Goal: Find specific page/section: Find specific page/section

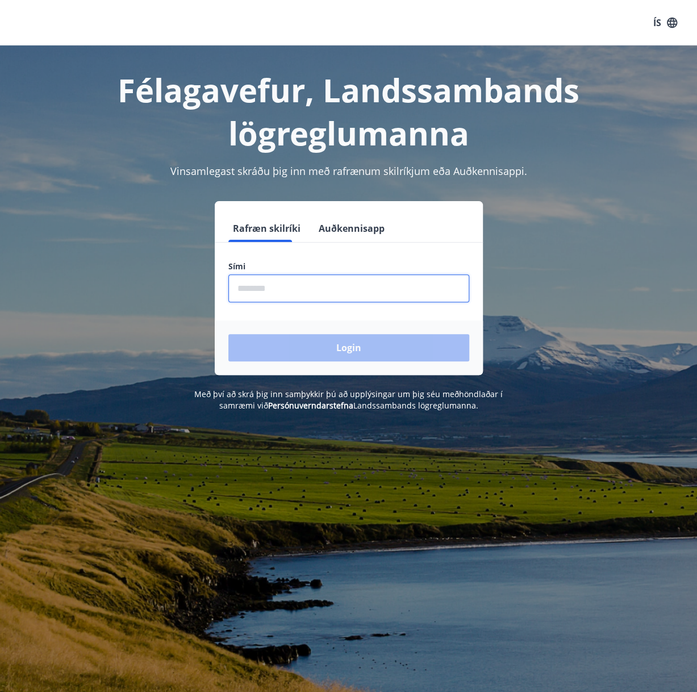
click at [291, 274] on input "phone" at bounding box center [348, 288] width 241 height 28
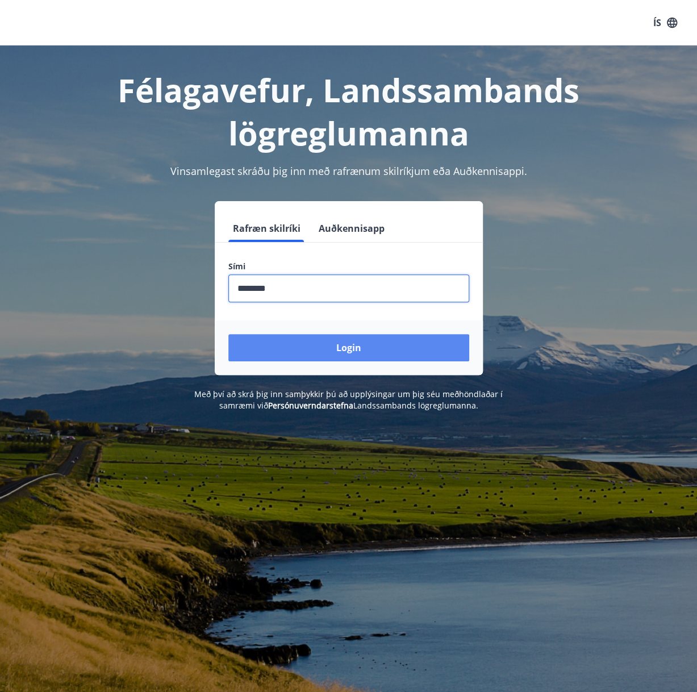
type input "********"
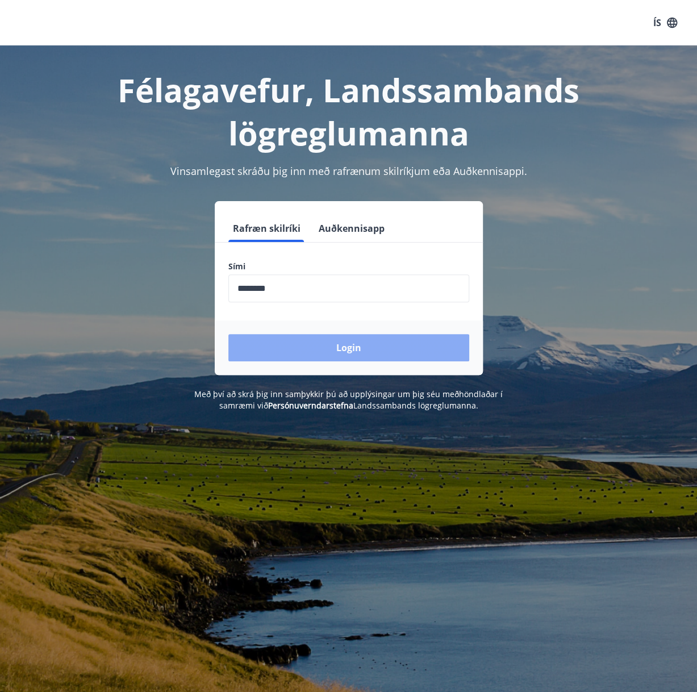
click at [391, 354] on button "Login" at bounding box center [348, 347] width 241 height 27
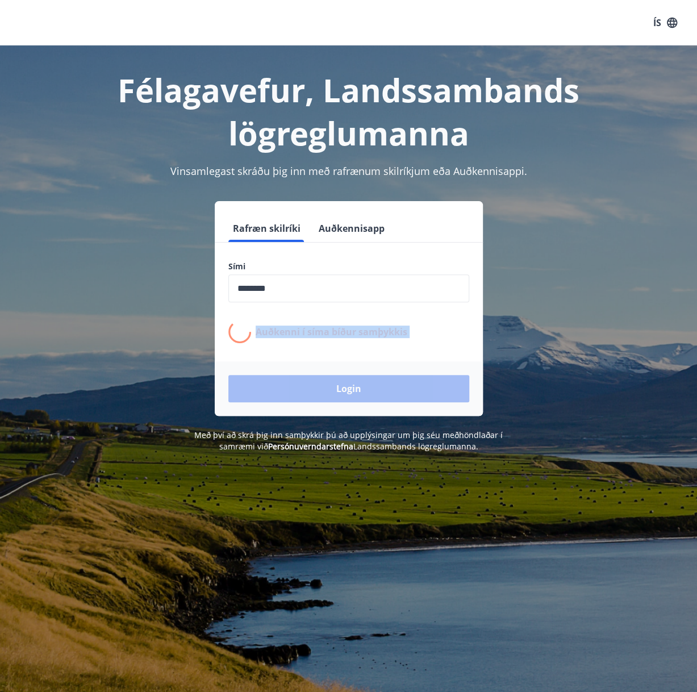
drag, startPoint x: 71, startPoint y: 313, endPoint x: 68, endPoint y: 371, distance: 58.0
click at [68, 371] on div "Rafræn skilríki Auðkennisapp Sími ​ Auðkenni í síma bíður samþykkis Login" at bounding box center [349, 308] width 670 height 215
click at [69, 348] on div "Rafræn skilríki Auðkennisapp Sími ​ Auðkenni í síma bíður samþykkis Login" at bounding box center [349, 308] width 670 height 215
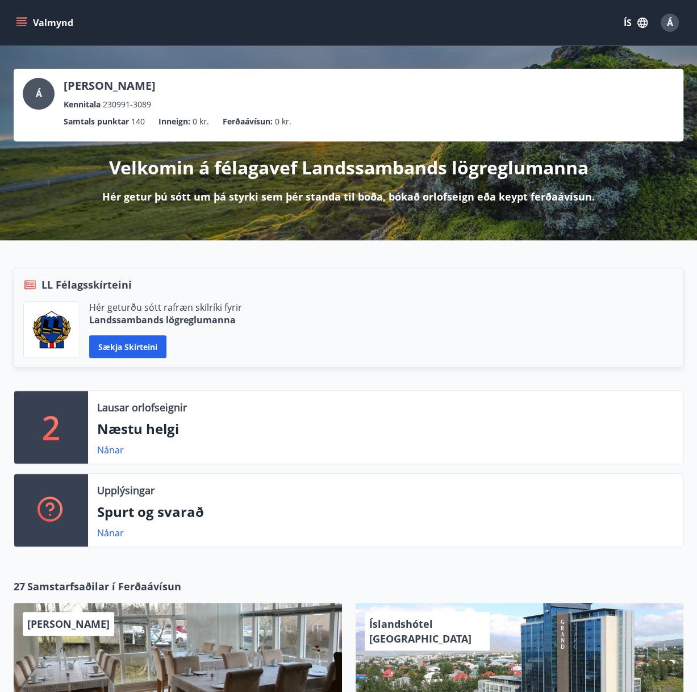
click at [19, 14] on button "Valmynd" at bounding box center [46, 22] width 64 height 20
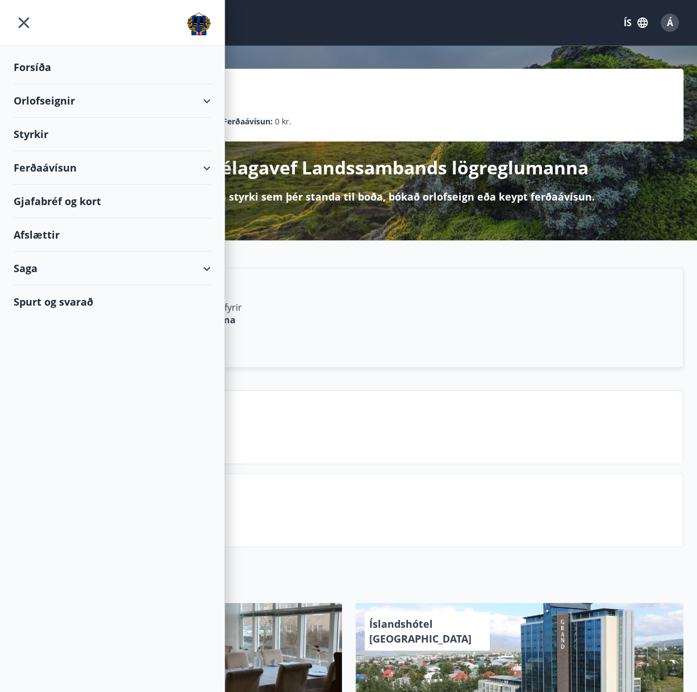
click at [151, 165] on div "Ferðaávísun" at bounding box center [112, 168] width 197 height 34
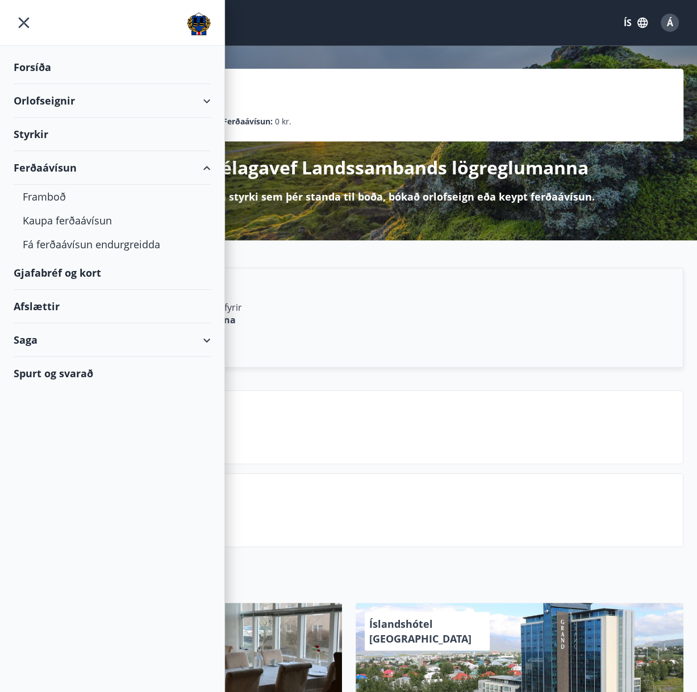
click at [48, 162] on div "Ferðaávísun" at bounding box center [112, 168] width 197 height 34
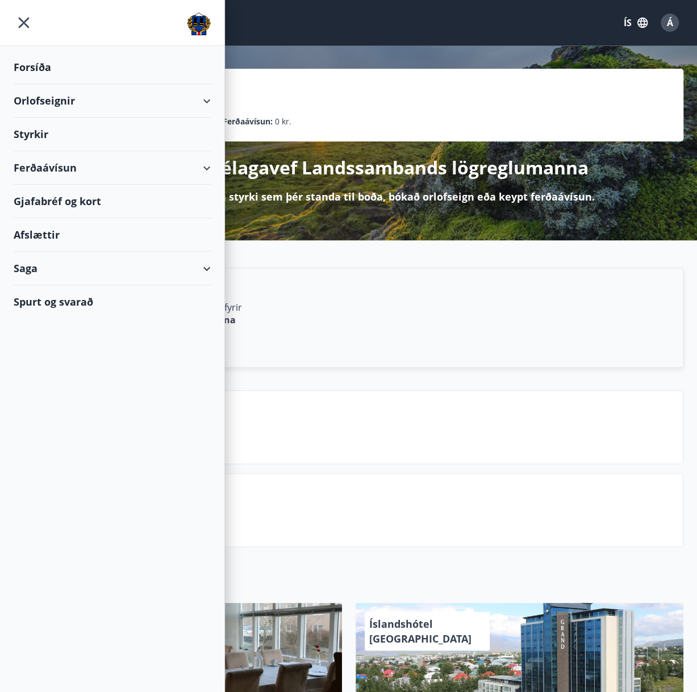
click at [58, 197] on div "Gjafabréf og kort" at bounding box center [112, 202] width 197 height 34
